Goal: Task Accomplishment & Management: Manage account settings

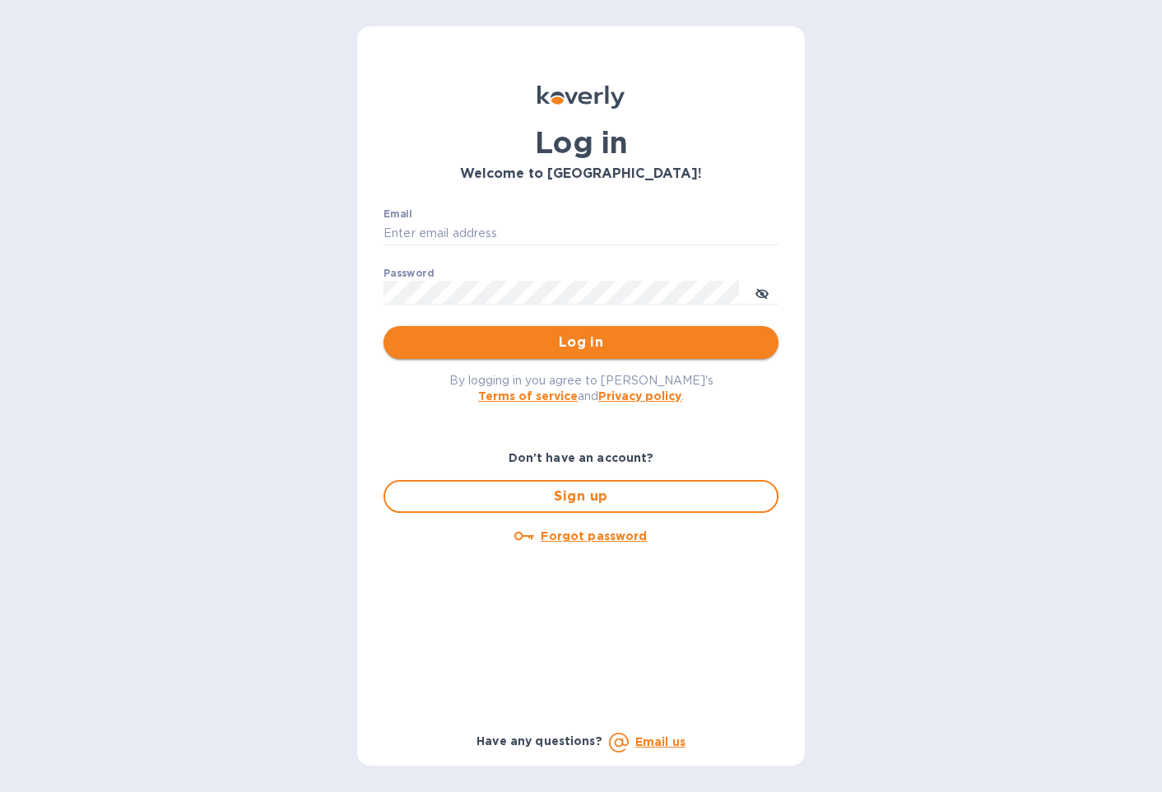
type input "[EMAIL_ADDRESS][DOMAIN_NAME]"
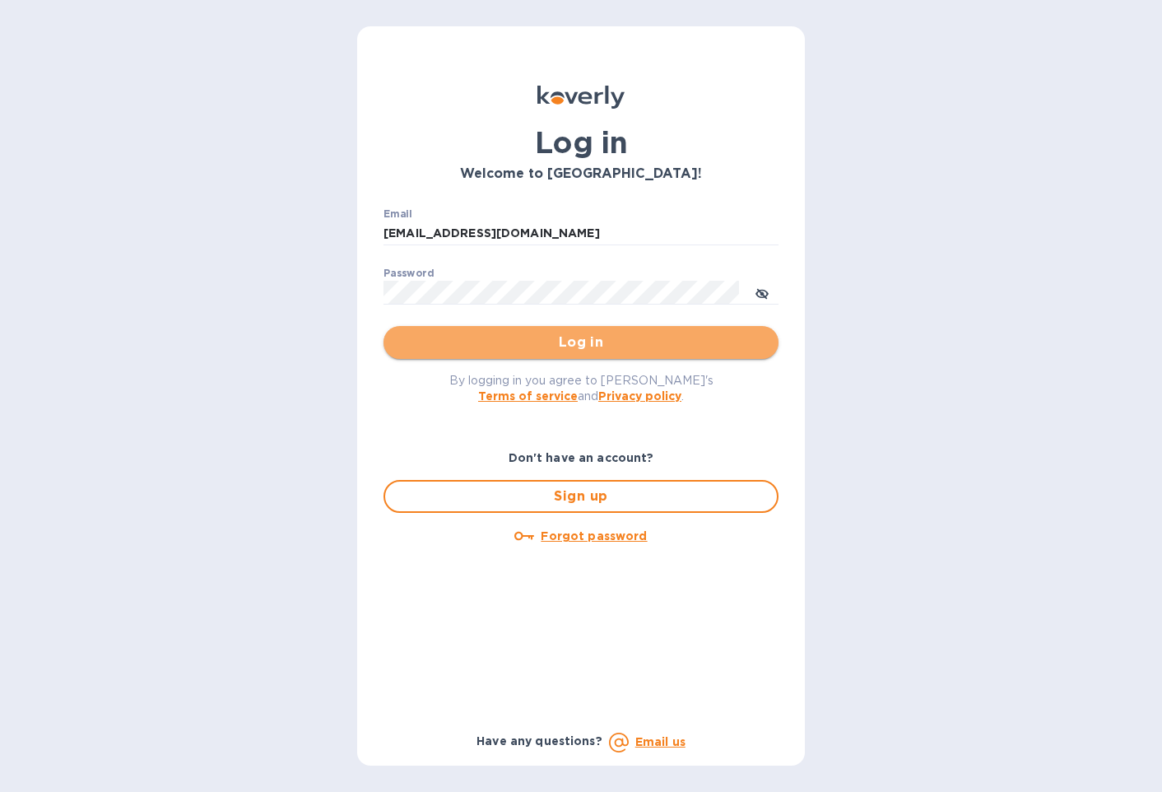
click at [584, 352] on span "Log in" at bounding box center [581, 343] width 369 height 20
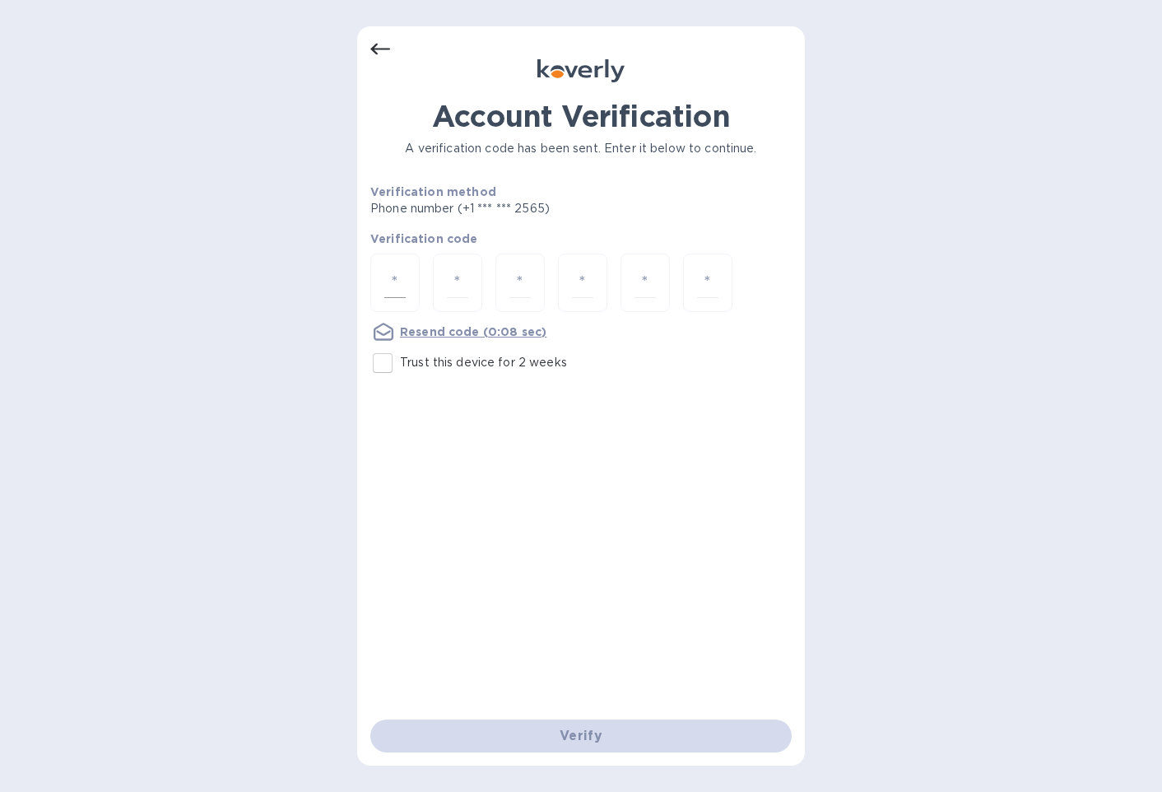
click at [393, 277] on input "number" at bounding box center [394, 283] width 21 height 30
click at [391, 273] on input "number" at bounding box center [394, 283] width 21 height 30
type input "1"
type input "2"
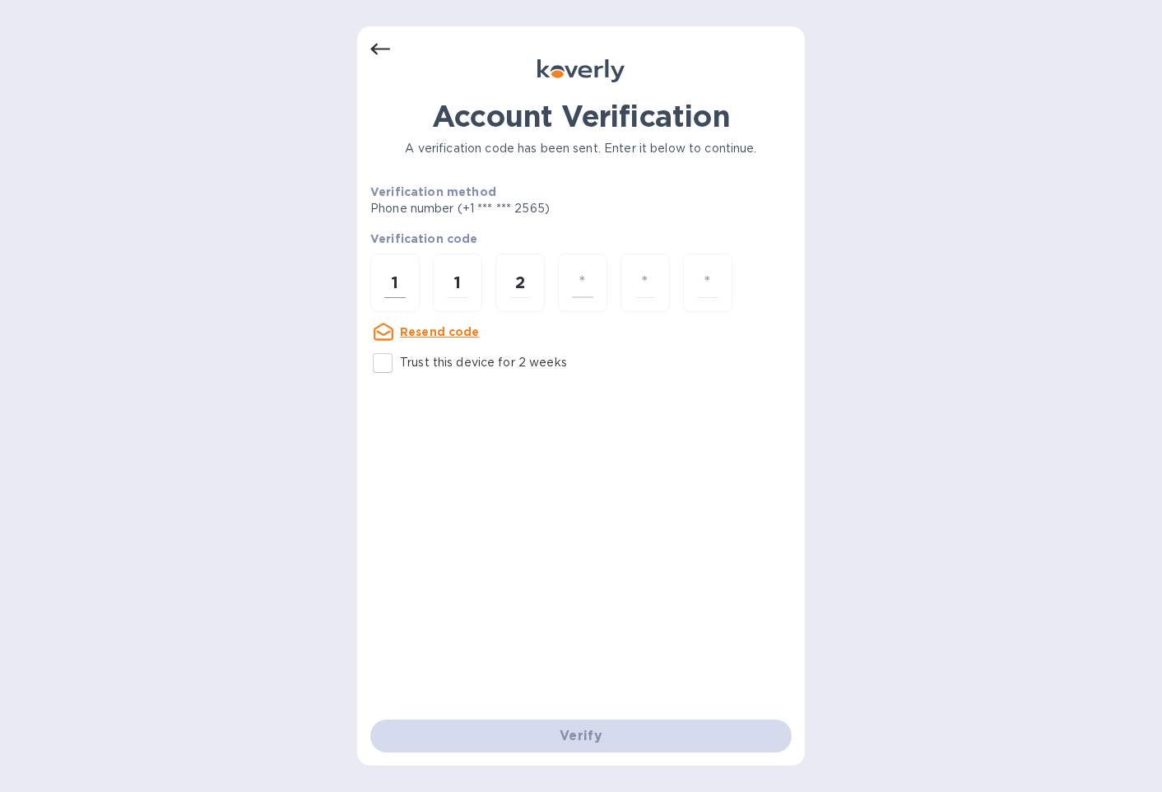
type input "2"
type input "8"
type input "3"
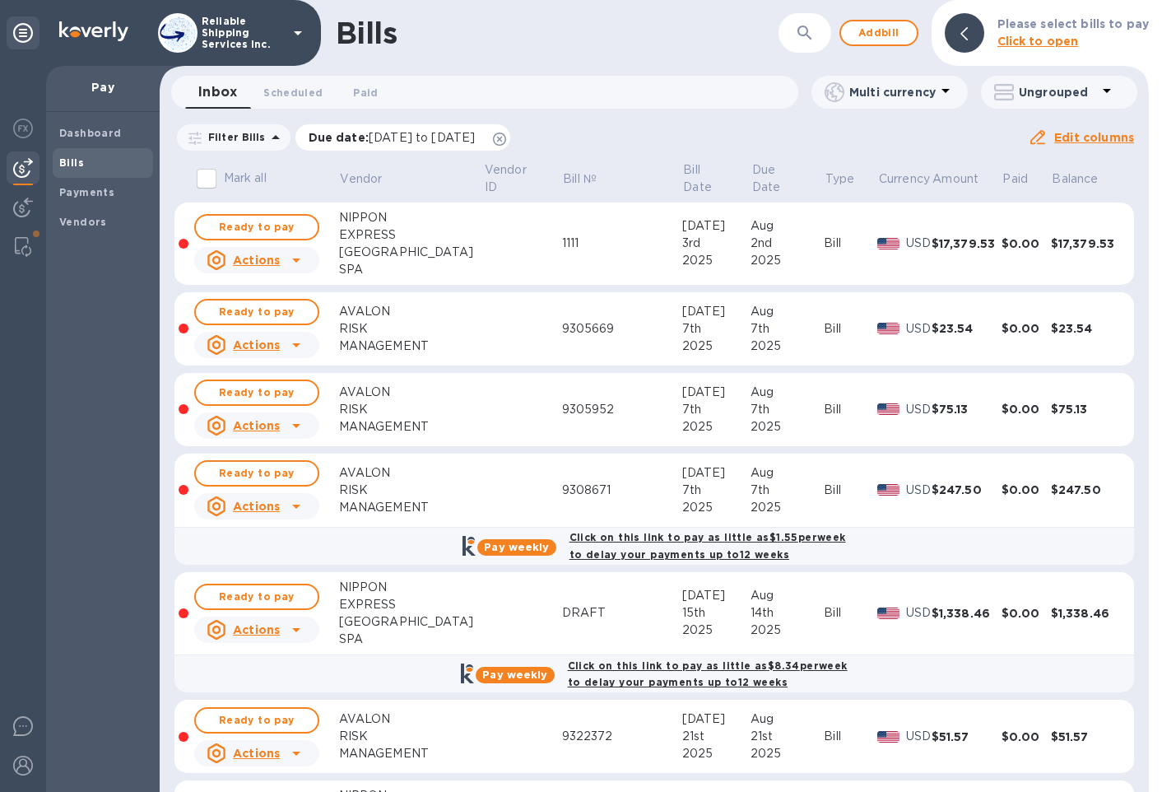
click at [506, 139] on icon at bounding box center [499, 139] width 13 height 13
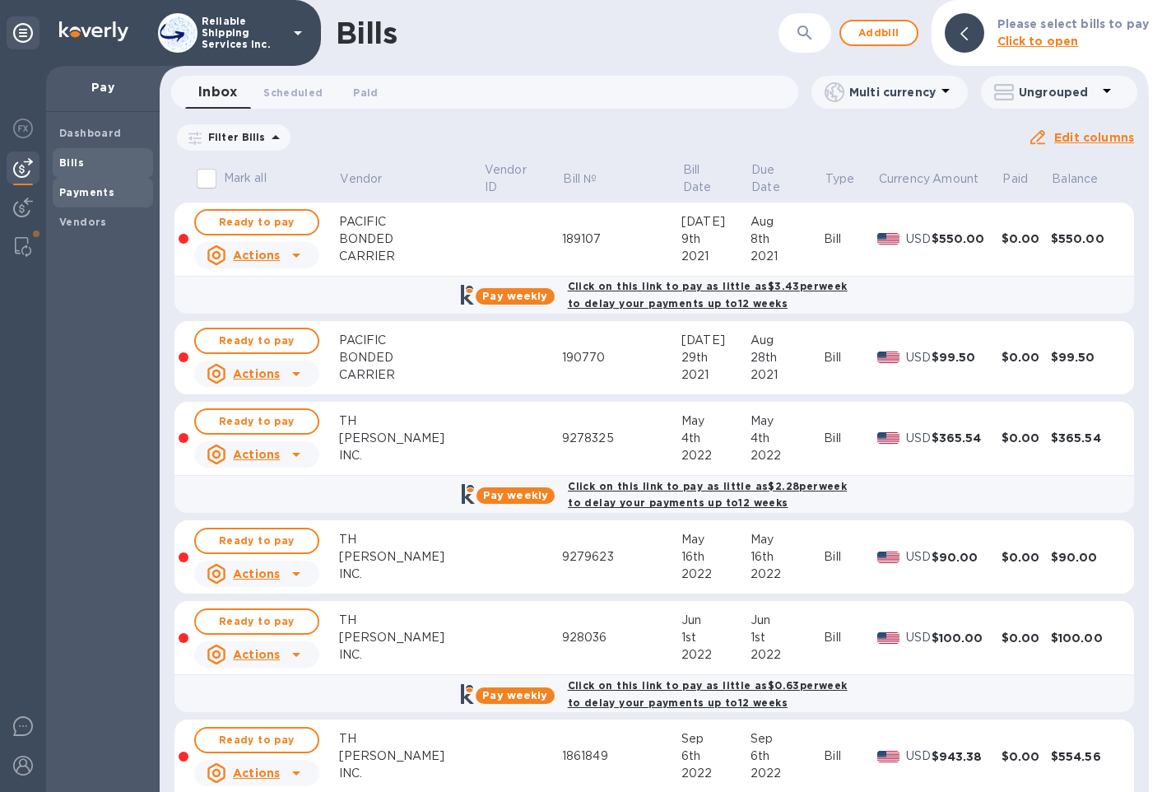
click at [90, 199] on span "Payments" at bounding box center [86, 192] width 55 height 16
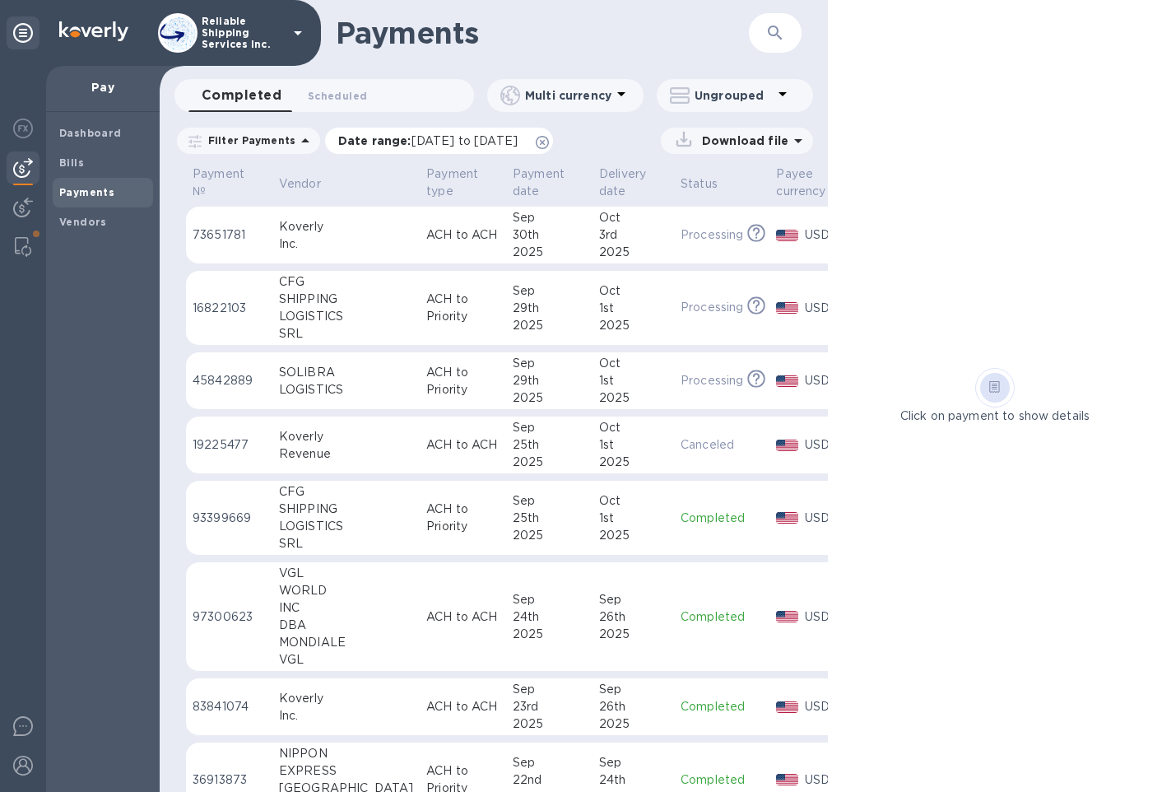
click at [549, 142] on icon at bounding box center [542, 142] width 13 height 13
click at [31, 214] on img at bounding box center [23, 208] width 20 height 20
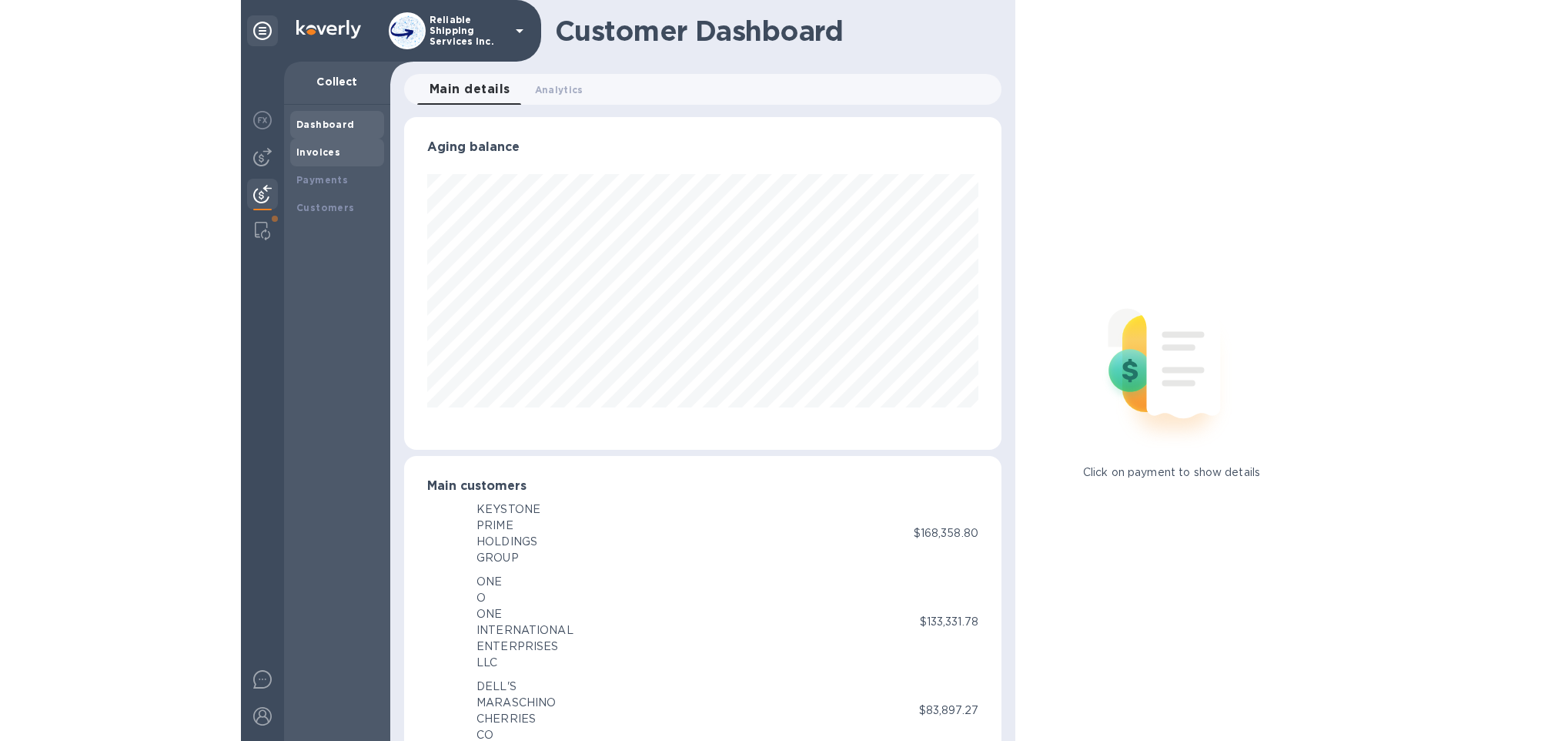
scroll to position [769786, 769032]
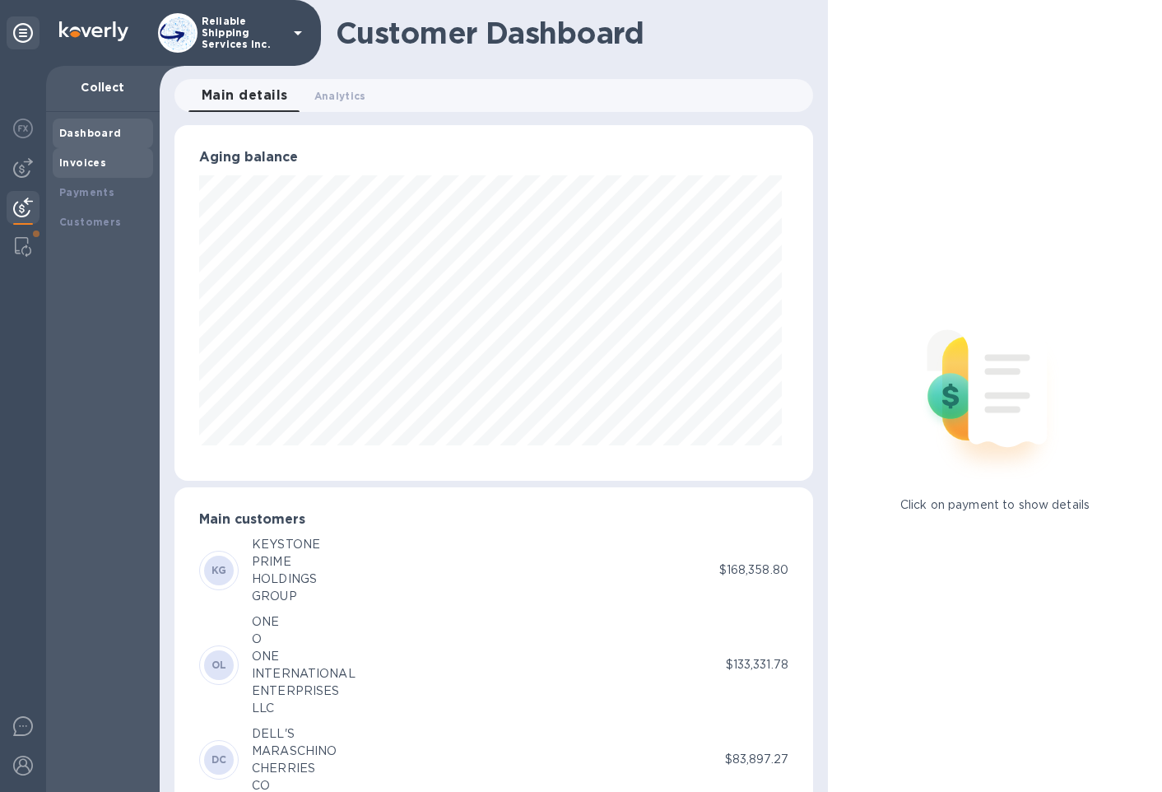
click at [81, 165] on b "Invoices" at bounding box center [82, 162] width 47 height 12
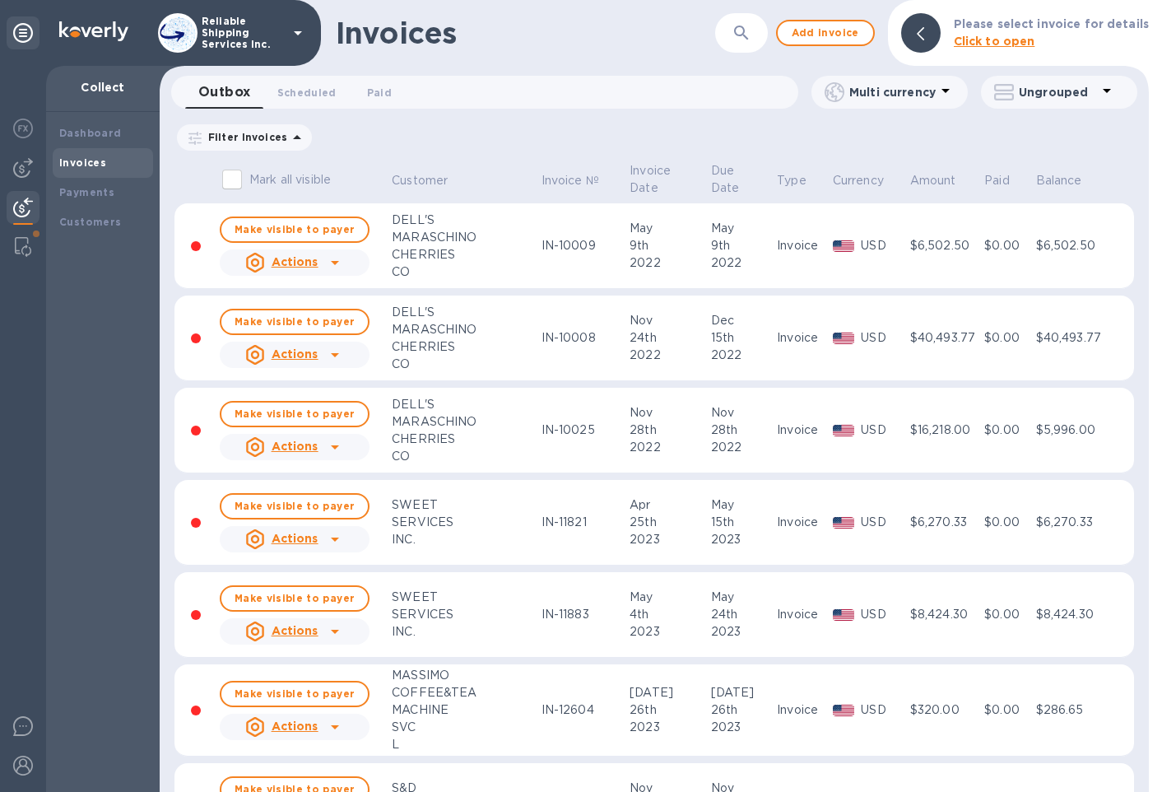
click at [742, 26] on icon "button" at bounding box center [742, 33] width 20 height 20
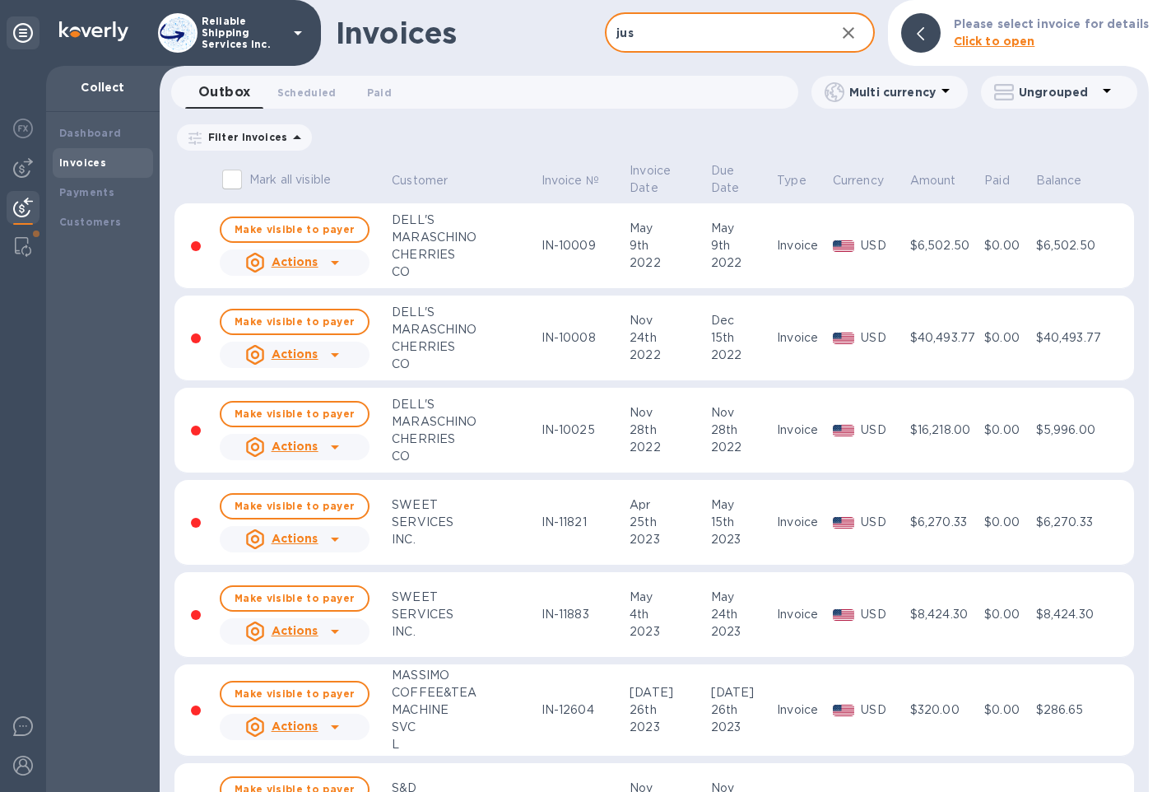
type input "just"
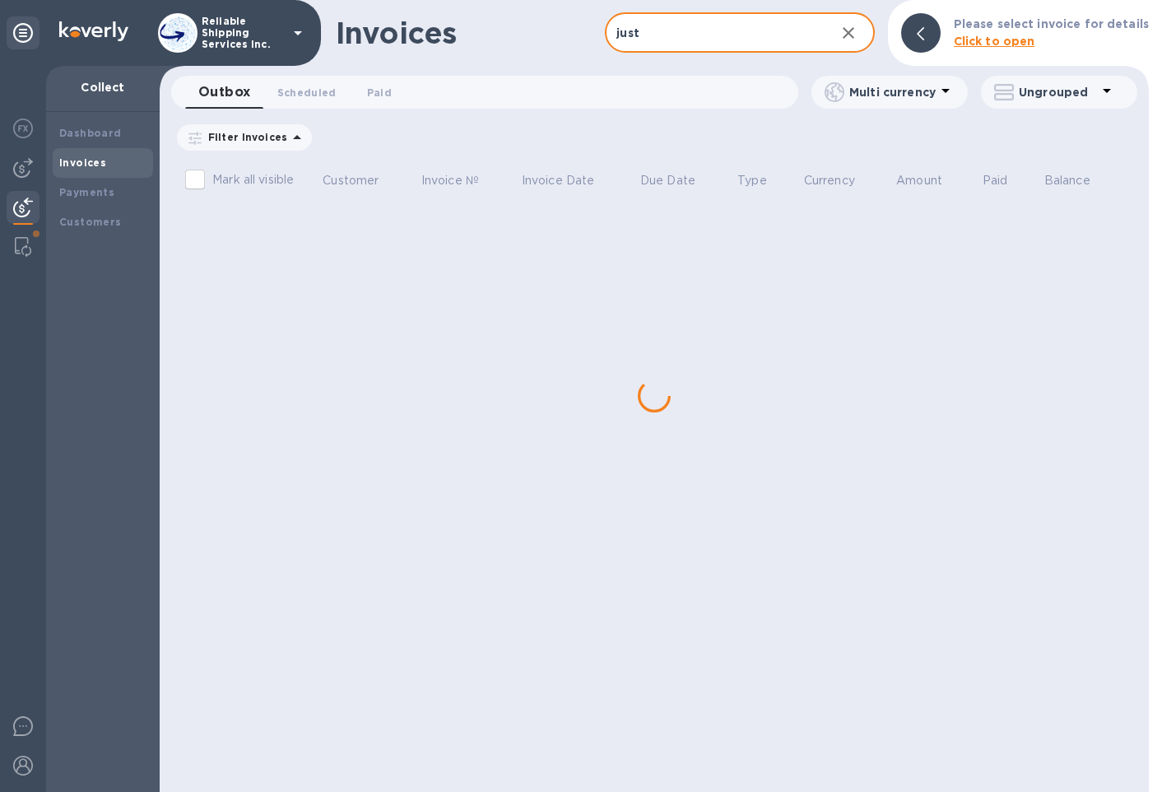
checkbox input "true"
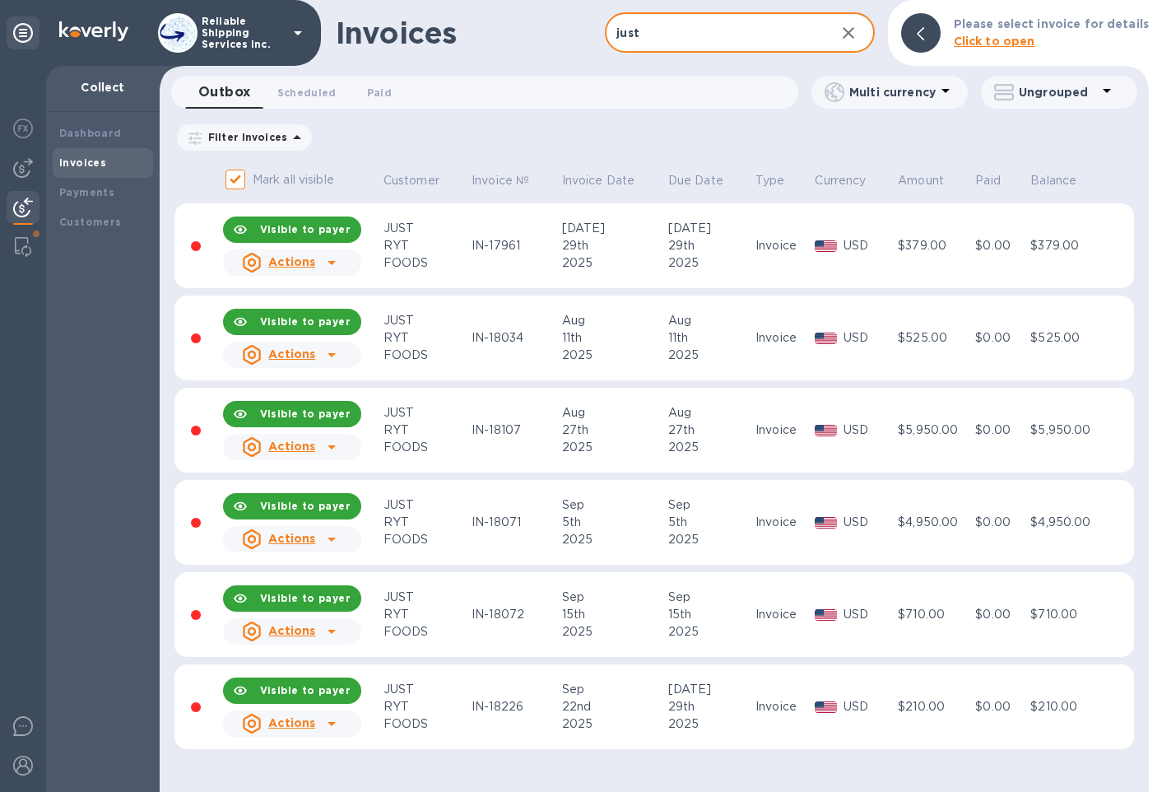
type input "just"
click at [296, 696] on div "Visible to payer" at bounding box center [306, 691] width 104 height 30
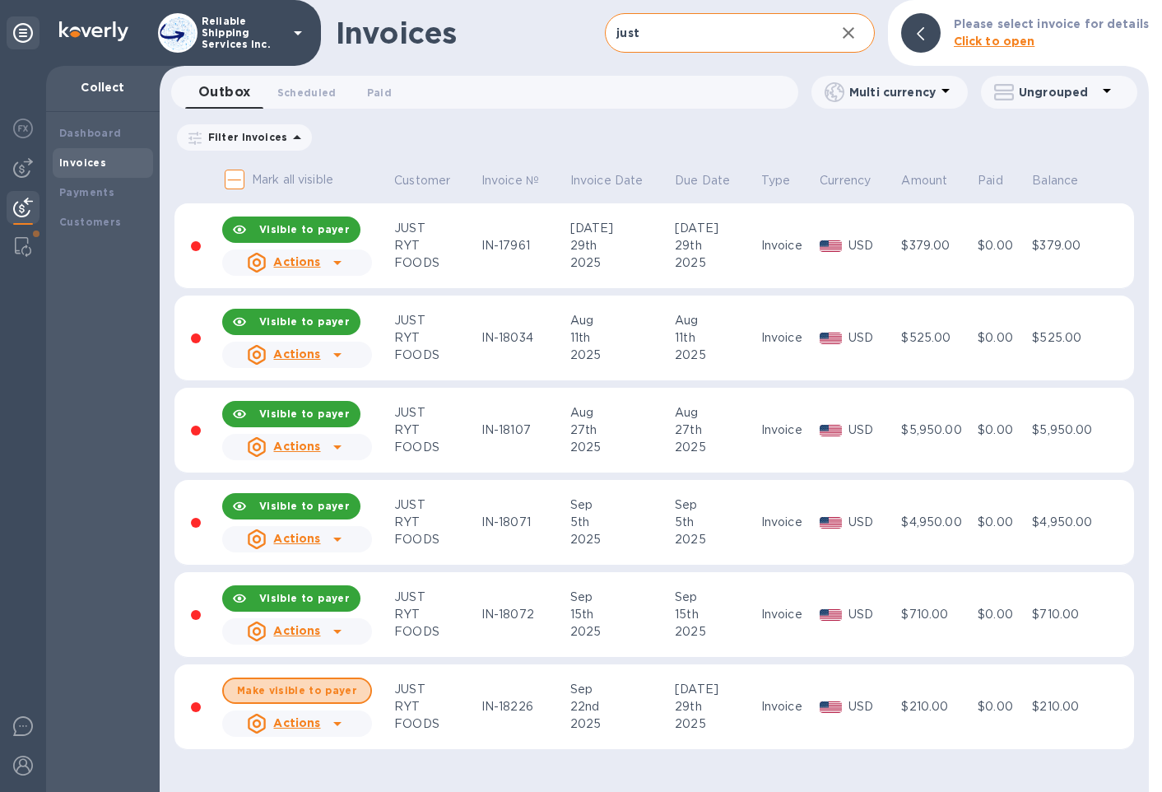
click at [296, 696] on button "Make visible to payer" at bounding box center [297, 690] width 150 height 26
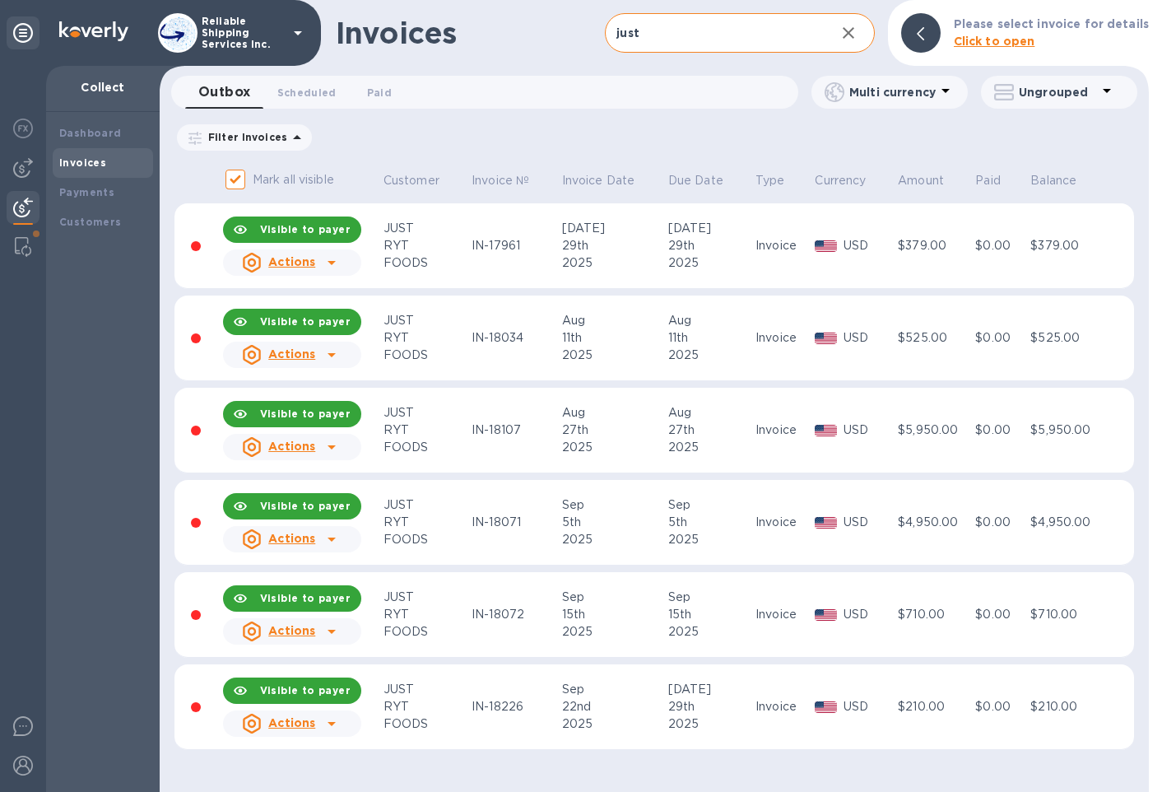
click at [311, 690] on b "Visible to payer" at bounding box center [305, 690] width 91 height 12
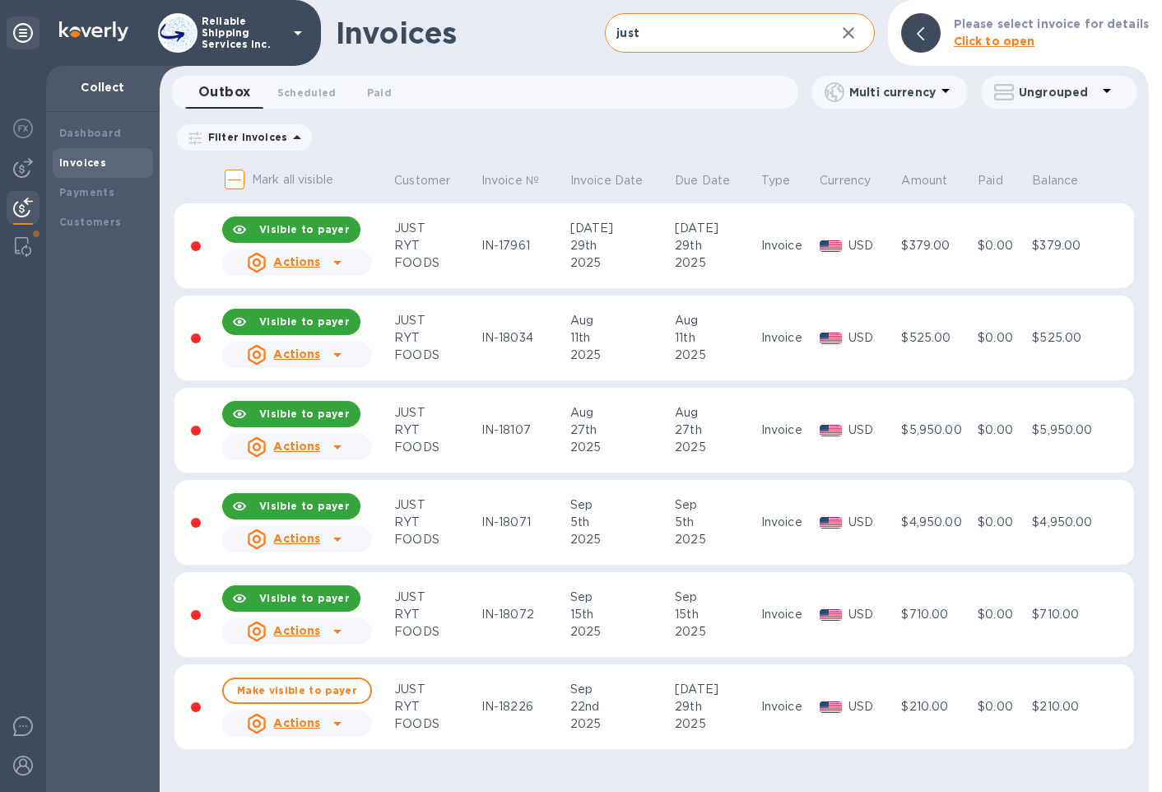
click at [311, 690] on span "Make visible to payer" at bounding box center [297, 690] width 120 height 11
checkbox input "true"
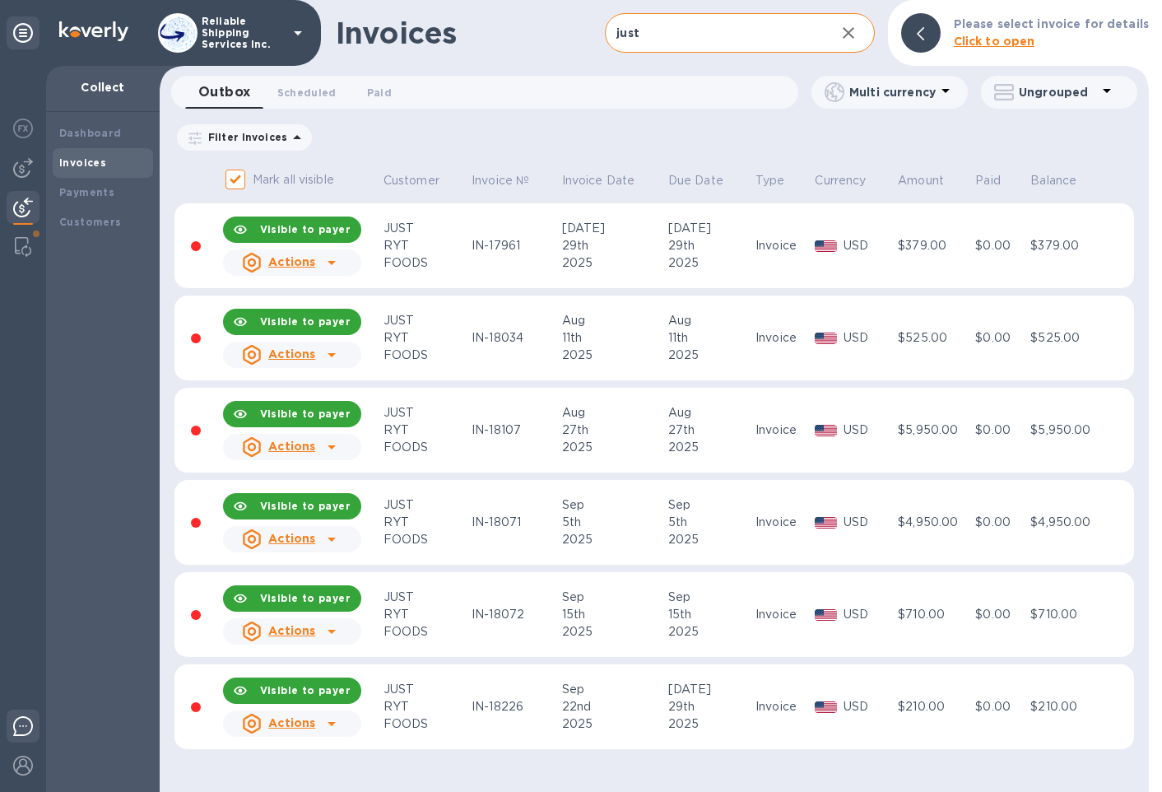
click at [27, 724] on img at bounding box center [23, 726] width 20 height 20
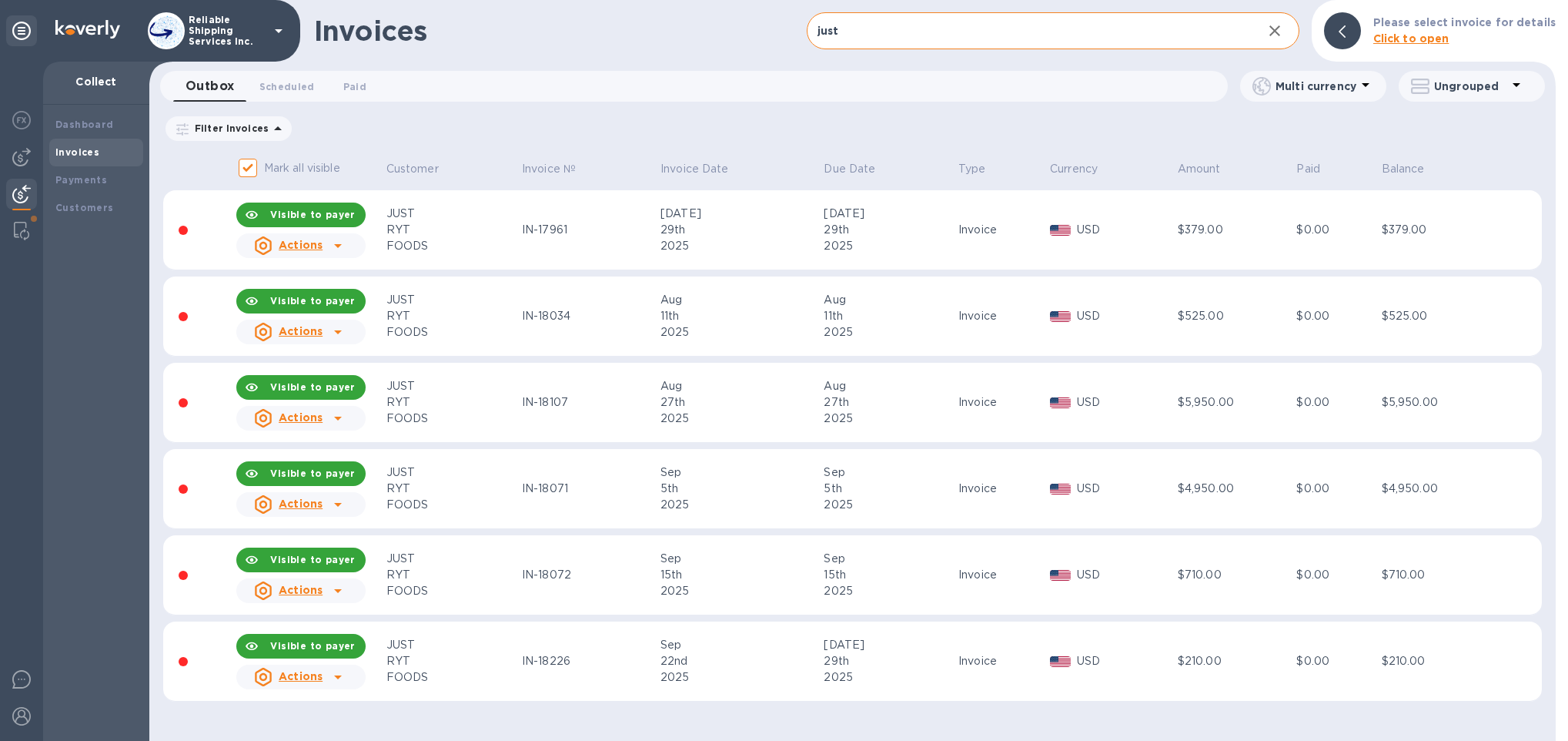
click at [1041, 84] on div "Outbox 0 Scheduled 0 Paid 0" at bounding box center [700, 86] width 1055 height 31
